Goal: Information Seeking & Learning: Understand process/instructions

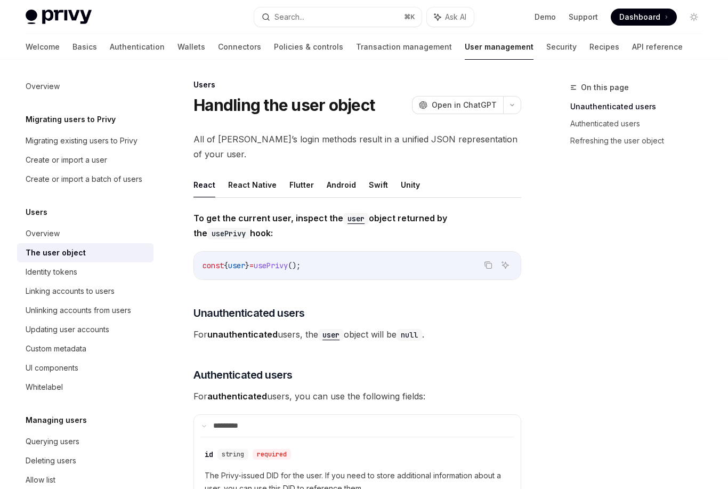
scroll to position [4, 0]
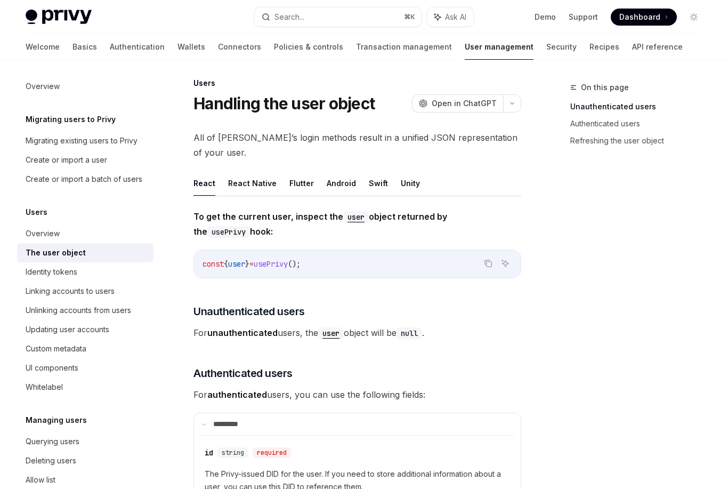
click at [477, 102] on span "Open in ChatGPT" at bounding box center [464, 103] width 65 height 11
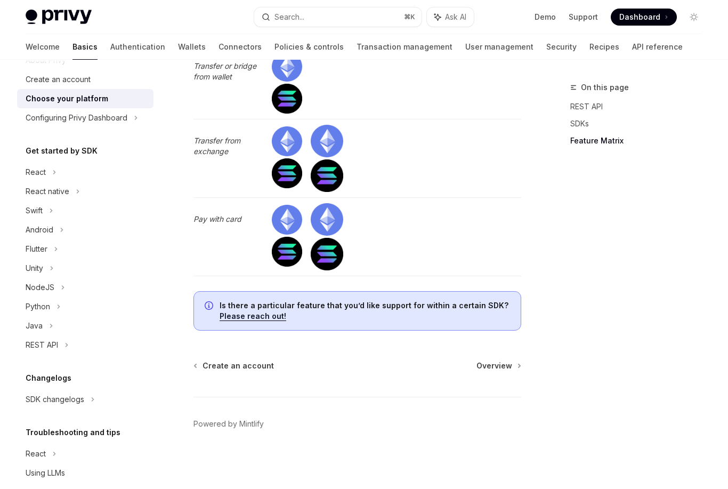
scroll to position [3242, 0]
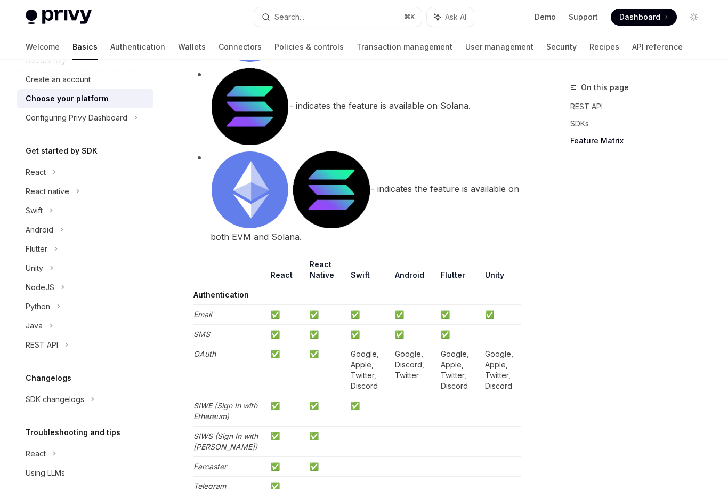
type textarea "*"
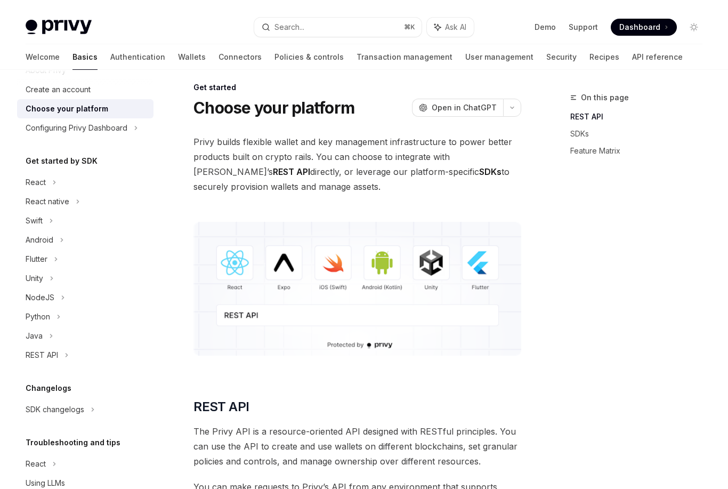
scroll to position [0, 0]
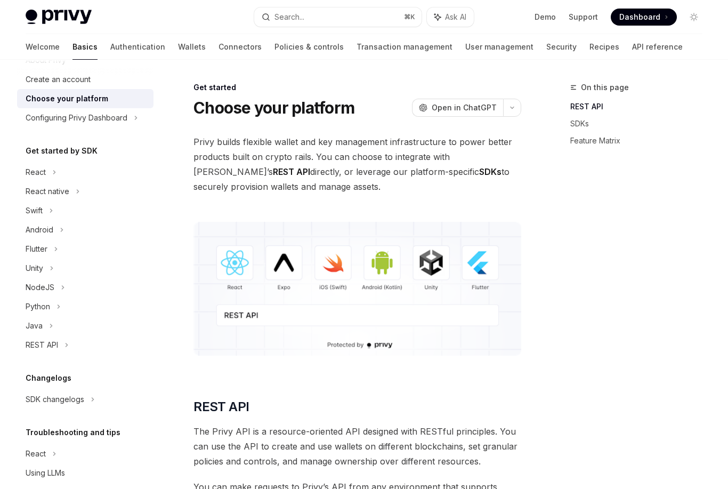
click at [236, 251] on img at bounding box center [357, 289] width 328 height 134
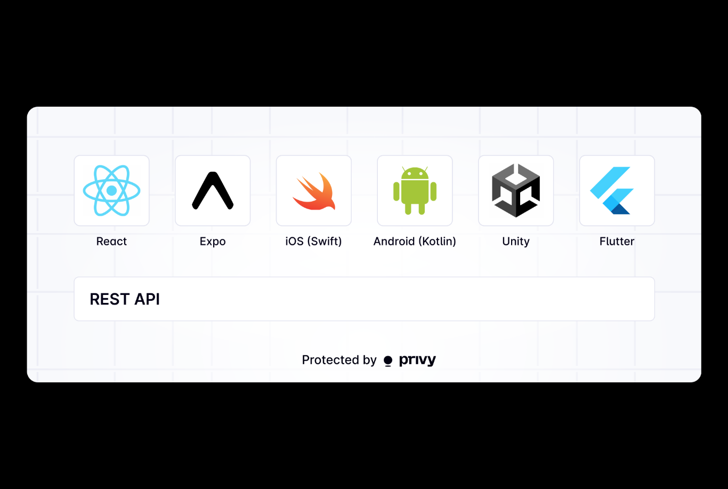
click at [626, 50] on div at bounding box center [364, 244] width 728 height 489
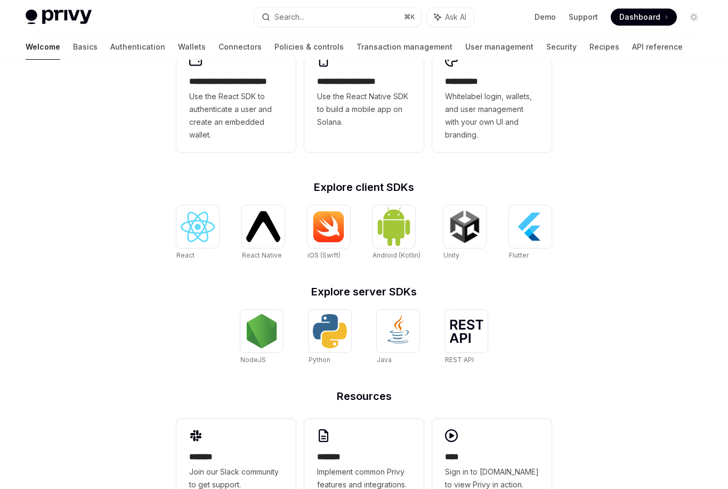
scroll to position [325, 0]
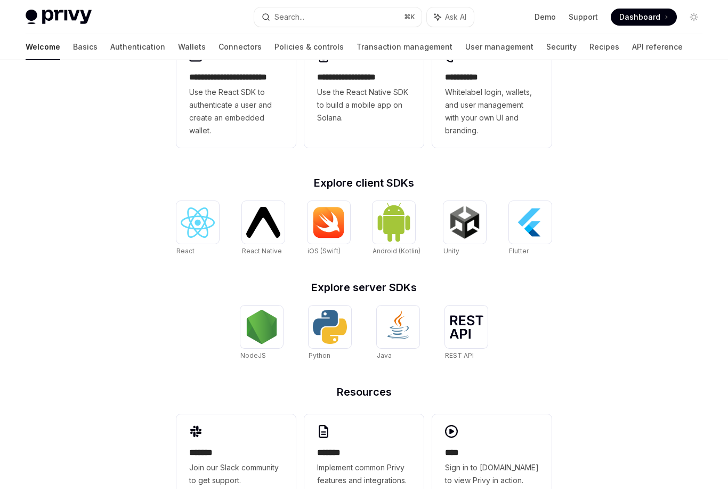
click at [469, 221] on img at bounding box center [465, 222] width 34 height 34
type textarea "*"
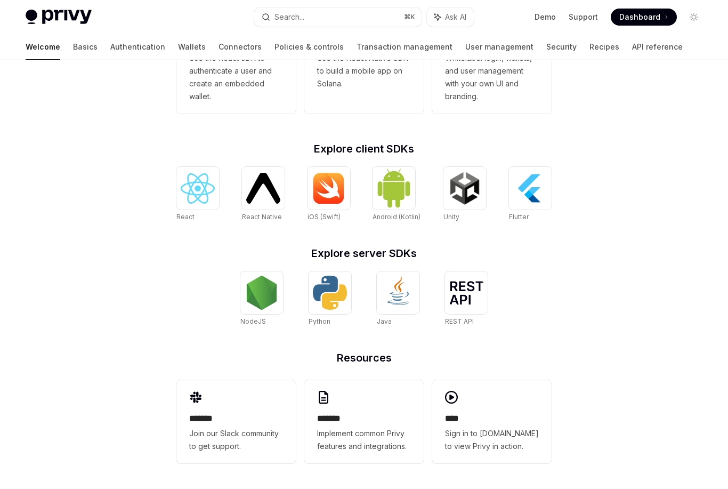
click at [201, 182] on img at bounding box center [198, 188] width 34 height 30
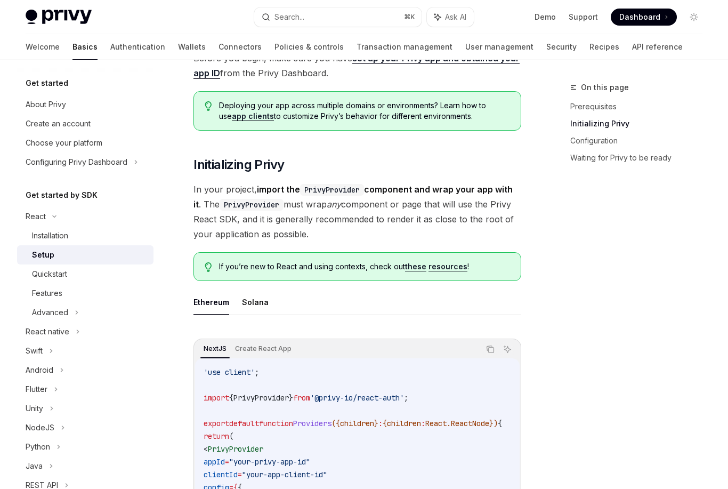
scroll to position [10, 0]
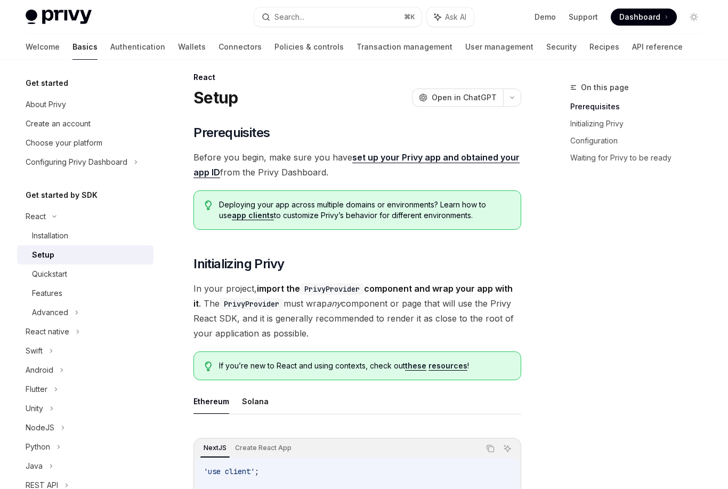
type textarea "*"
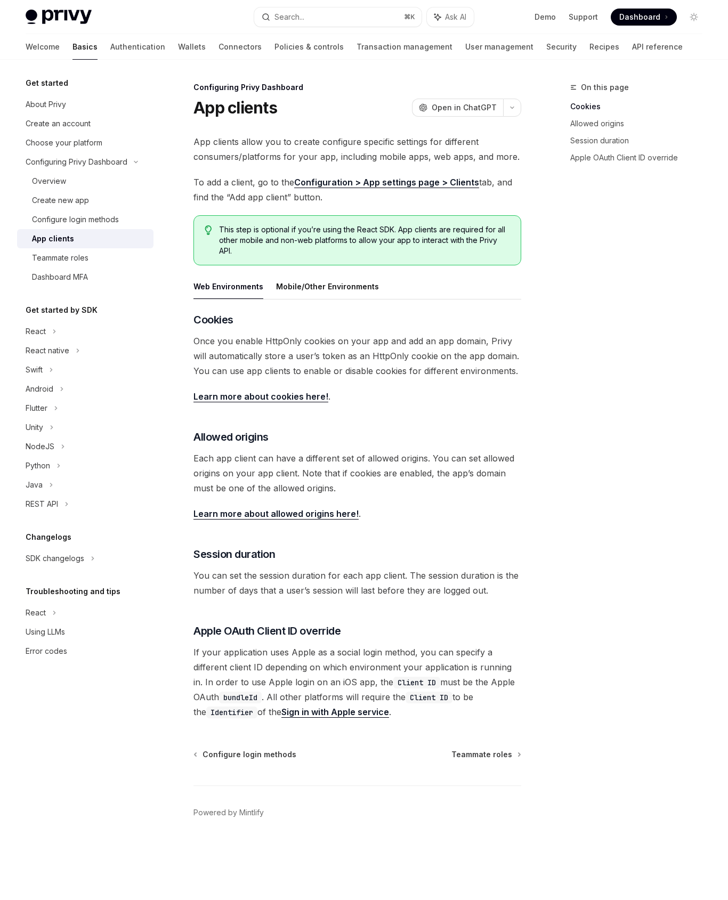
type textarea "*"
